Goal: Task Accomplishment & Management: Manage account settings

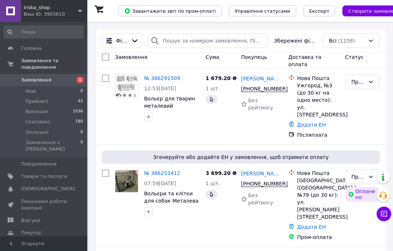
click at [51, 173] on span "Товари та послуги" at bounding box center [44, 176] width 46 height 7
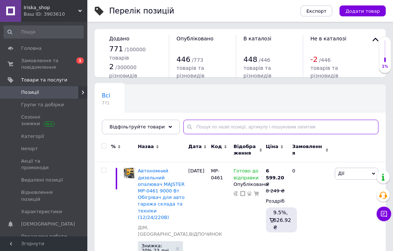
click at [222, 128] on input "text" at bounding box center [280, 127] width 195 height 15
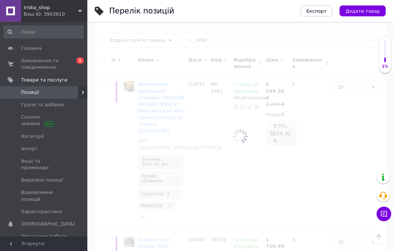
scroll to position [48, 0]
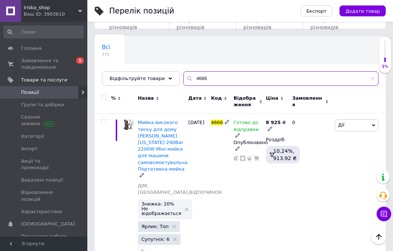
type input "4666"
click at [249, 125] on span "Готово до відправки" at bounding box center [246, 127] width 25 height 14
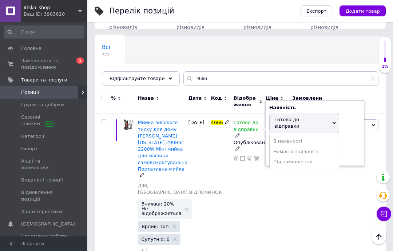
click at [297, 157] on li "Під замовлення" at bounding box center [304, 162] width 69 height 10
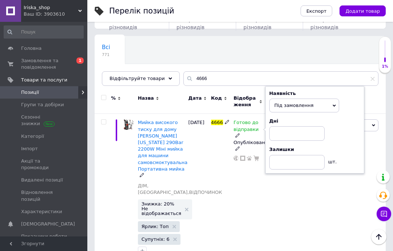
click at [299, 106] on span "Під замовлення" at bounding box center [293, 105] width 39 height 5
click at [296, 120] on li "В наявності" at bounding box center [304, 120] width 69 height 10
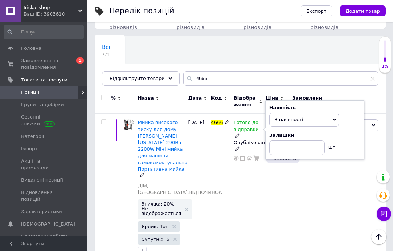
click at [300, 117] on span "В наявності" at bounding box center [288, 119] width 29 height 5
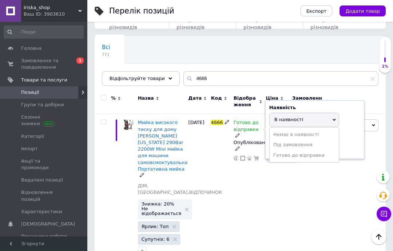
click at [308, 132] on li "Немає в наявності" at bounding box center [304, 135] width 69 height 10
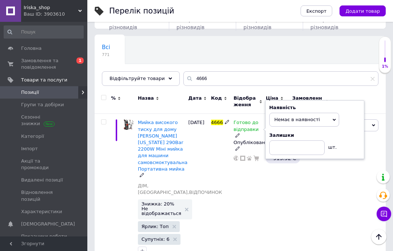
click at [240, 205] on div "Готово до відправки Наявність Немає в наявності В наявності Під замовлення Гото…" at bounding box center [248, 189] width 32 height 151
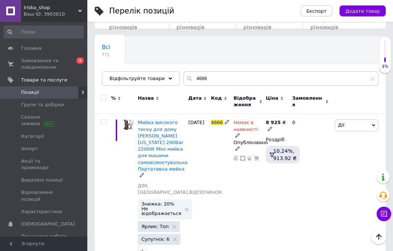
click at [256, 139] on div "Опубліковано" at bounding box center [248, 145] width 29 height 13
click at [254, 158] on li "Прихований" at bounding box center [249, 163] width 37 height 10
